Goal: Transaction & Acquisition: Book appointment/travel/reservation

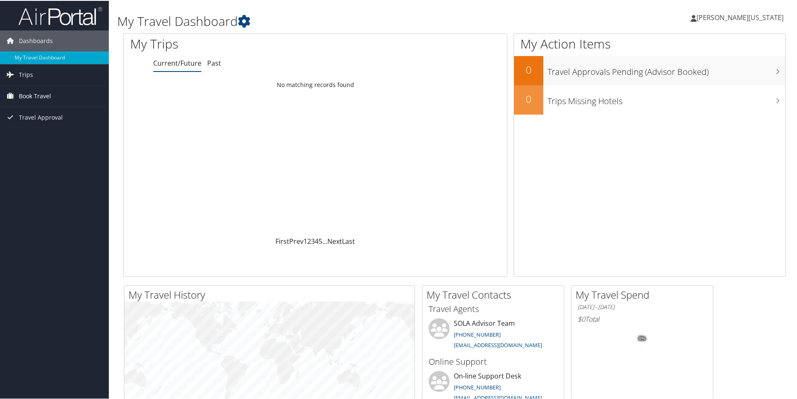
click at [36, 93] on span "Book Travel" at bounding box center [35, 95] width 32 height 21
click at [61, 134] on link "Book/Manage Online Trips" at bounding box center [54, 137] width 109 height 13
